Goal: Information Seeking & Learning: Learn about a topic

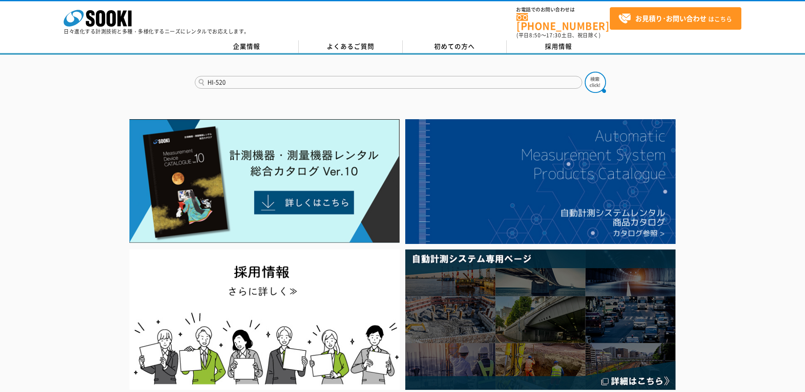
type input "HI-520"
click at [585, 72] on button at bounding box center [595, 82] width 21 height 21
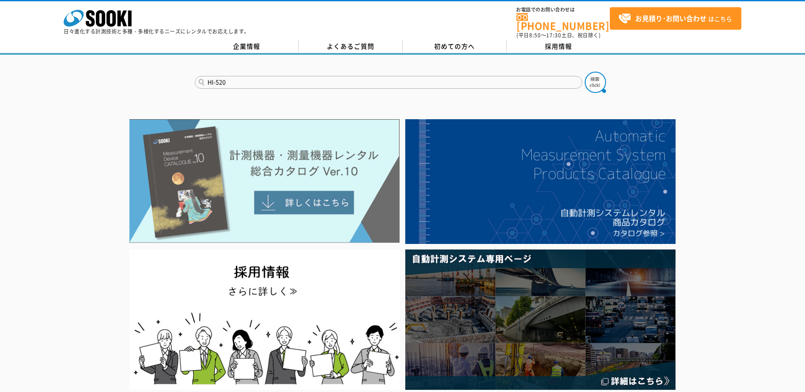
click at [293, 189] on img at bounding box center [264, 181] width 270 height 124
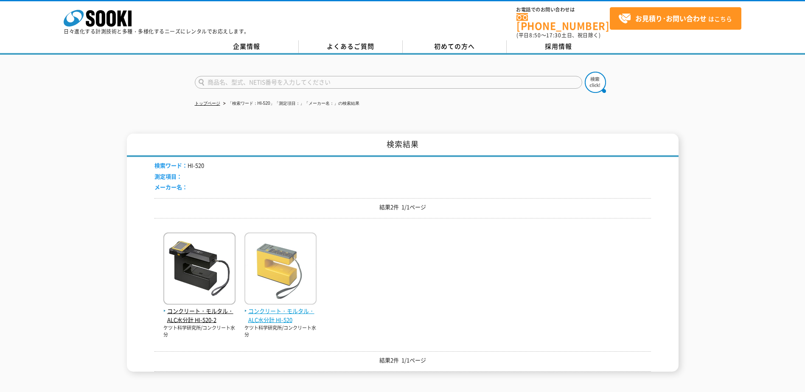
click at [289, 276] on img at bounding box center [281, 270] width 72 height 74
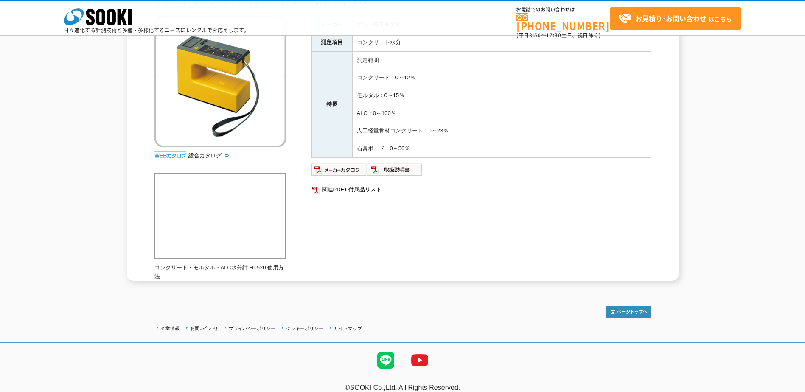
scroll to position [113, 0]
